Goal: Find specific page/section: Find specific page/section

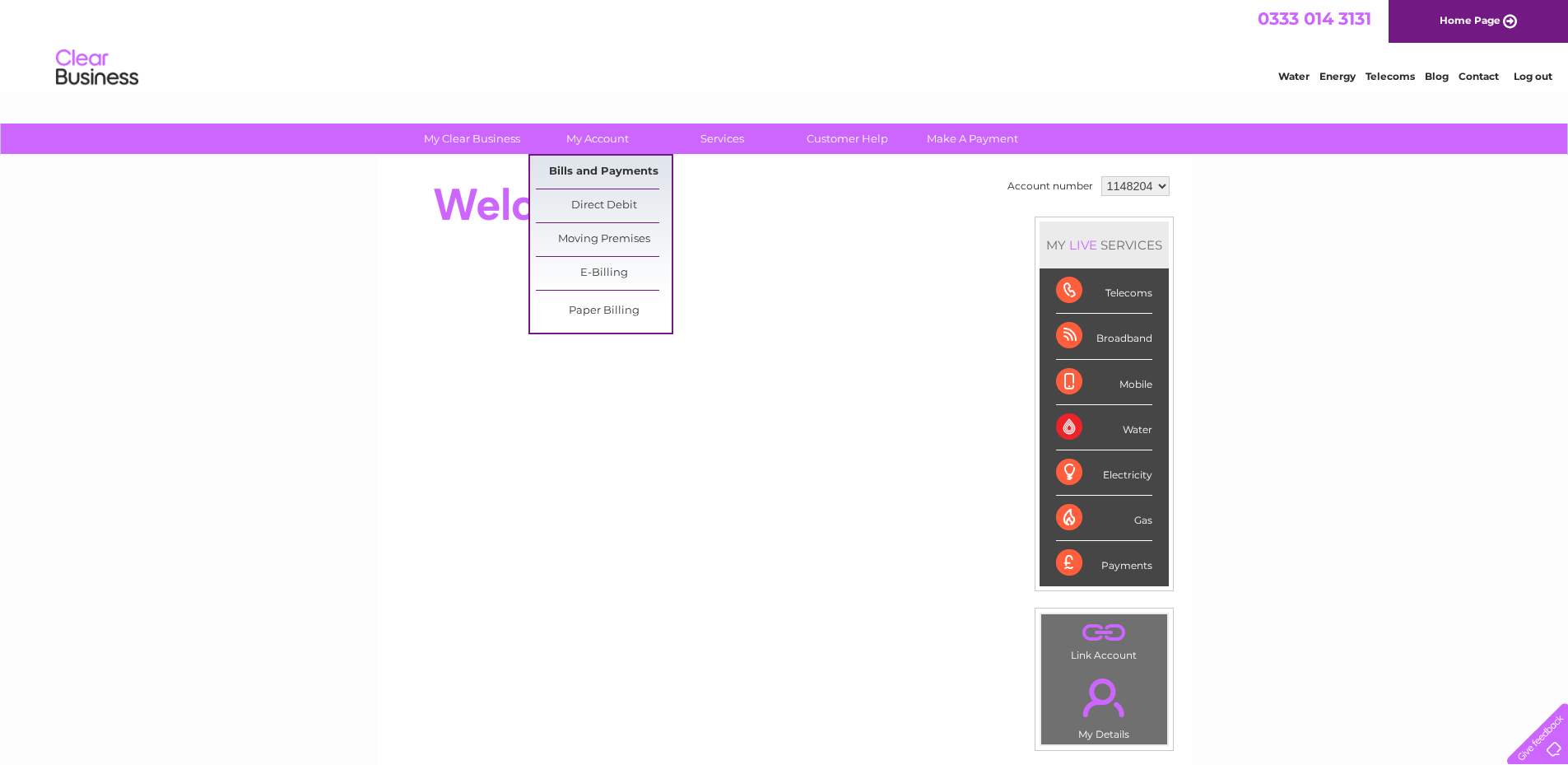
click at [597, 169] on link "Bills and Payments" at bounding box center [604, 172] width 136 height 33
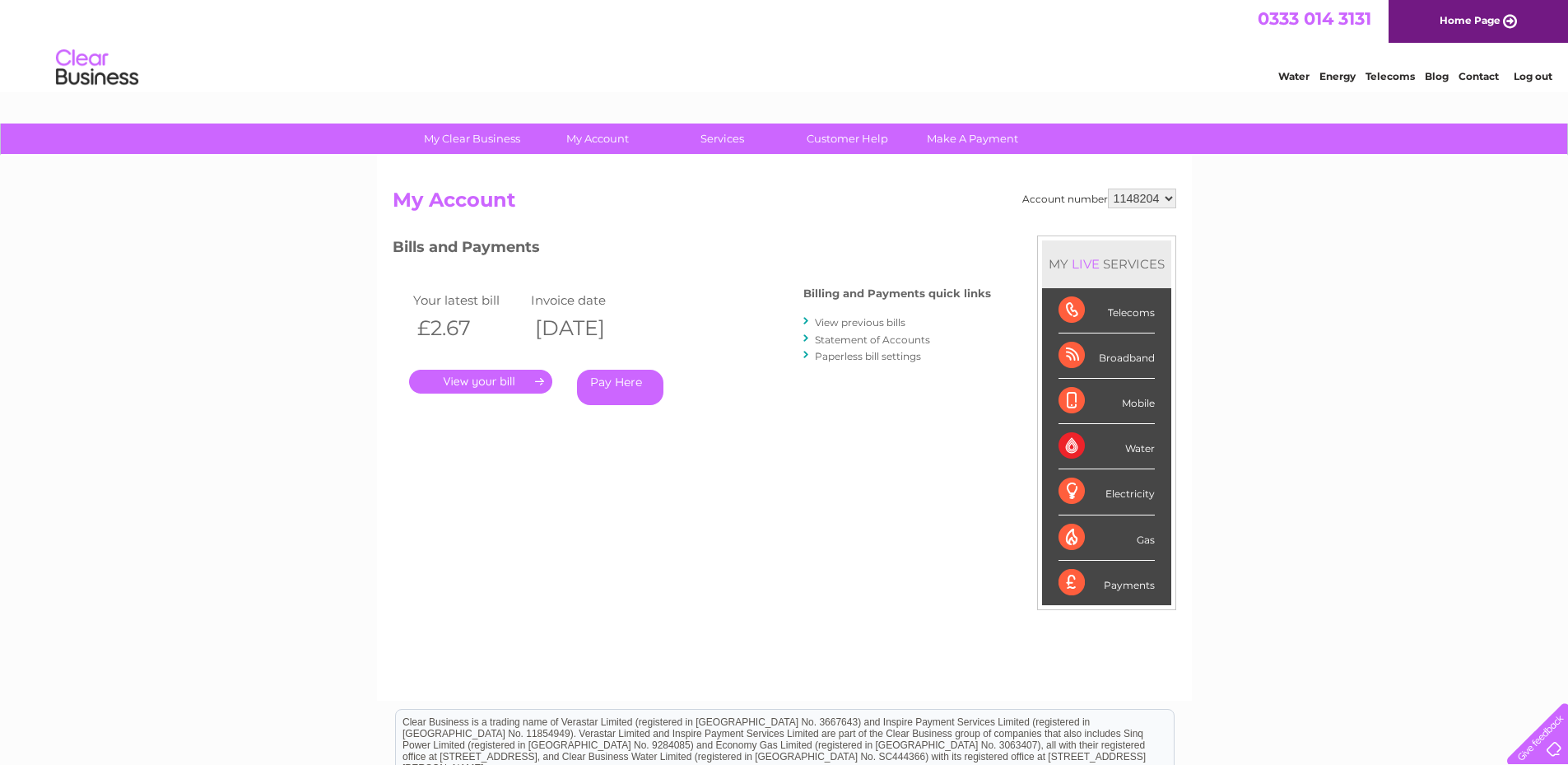
click at [466, 380] on link "." at bounding box center [481, 382] width 143 height 24
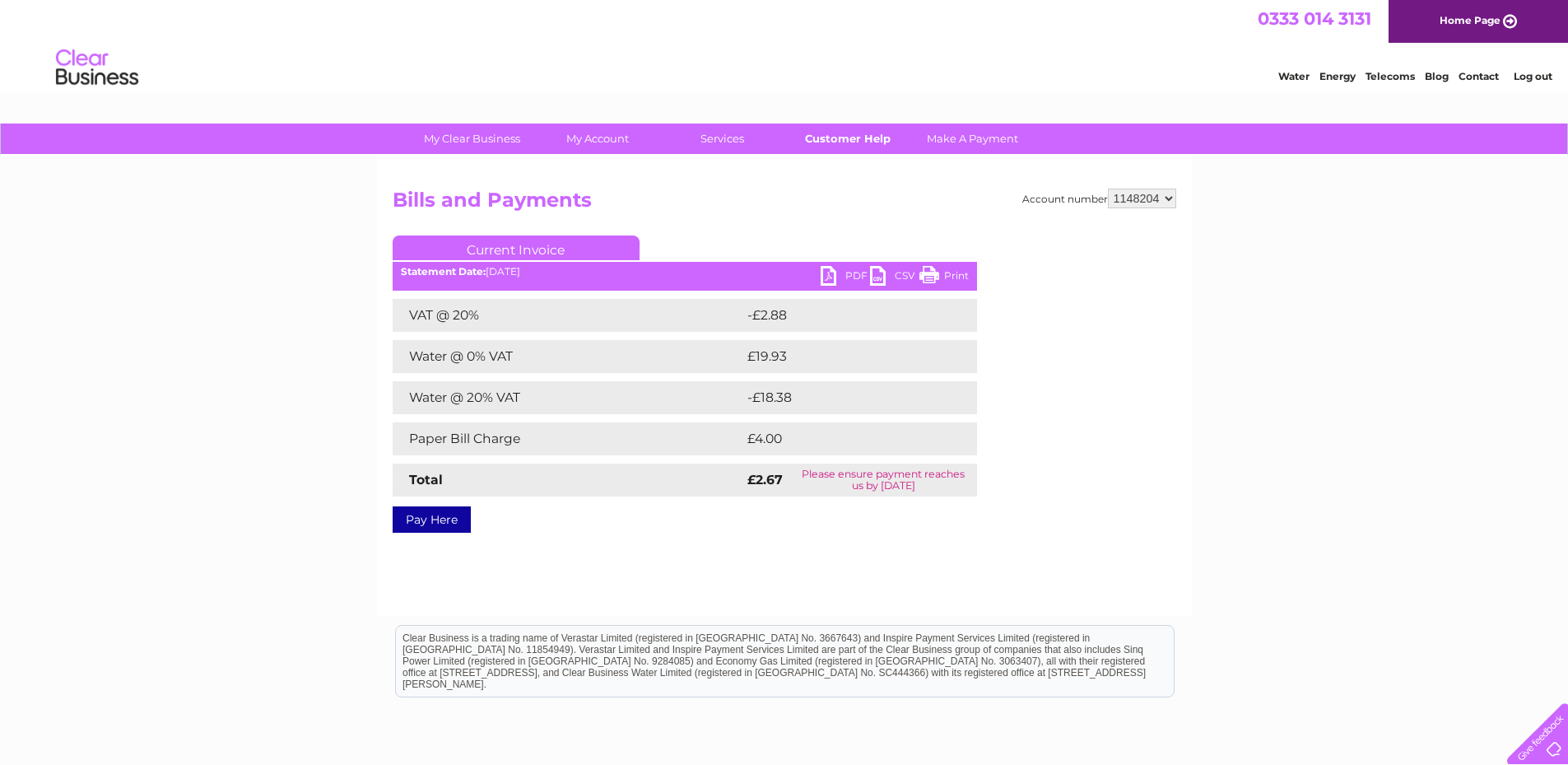
click at [860, 131] on link "Customer Help" at bounding box center [847, 139] width 136 height 31
